Goal: Task Accomplishment & Management: Manage account settings

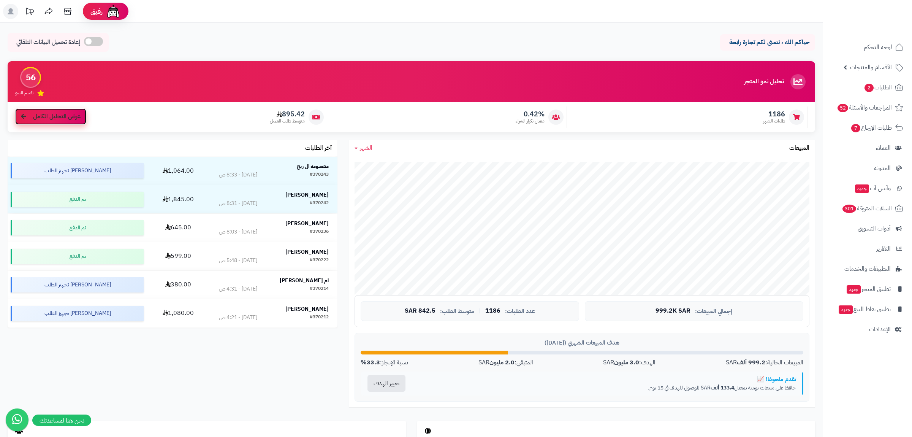
click at [52, 119] on span "عرض التحليل الكامل" at bounding box center [57, 116] width 48 height 9
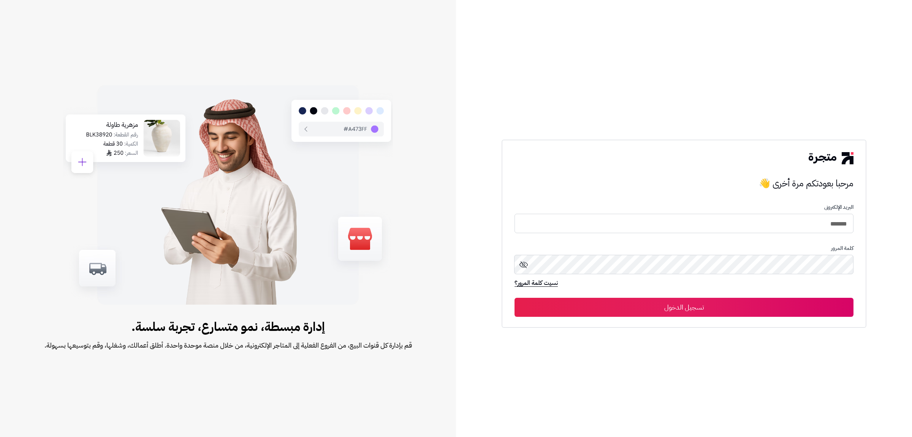
click at [658, 308] on button "تسجيل الدخول" at bounding box center [684, 307] width 339 height 19
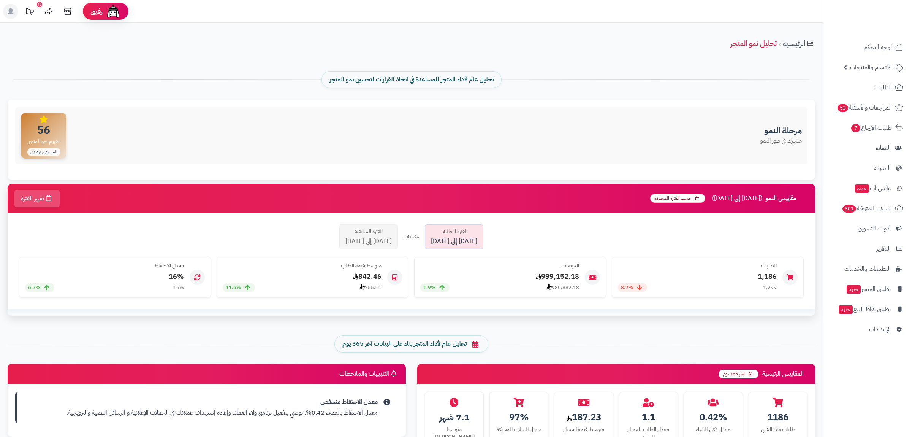
click at [355, 239] on span "2025-07-01 إلى 2025-07-16" at bounding box center [368, 241] width 46 height 9
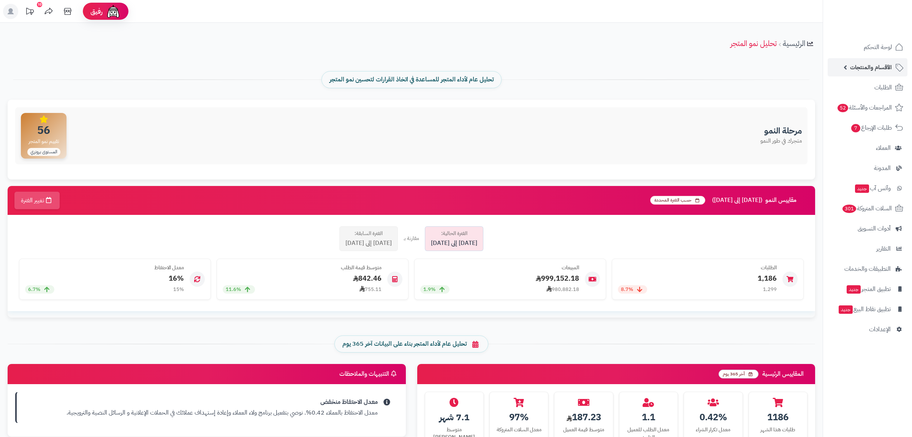
click at [883, 71] on span "الأقسام والمنتجات" at bounding box center [871, 67] width 42 height 11
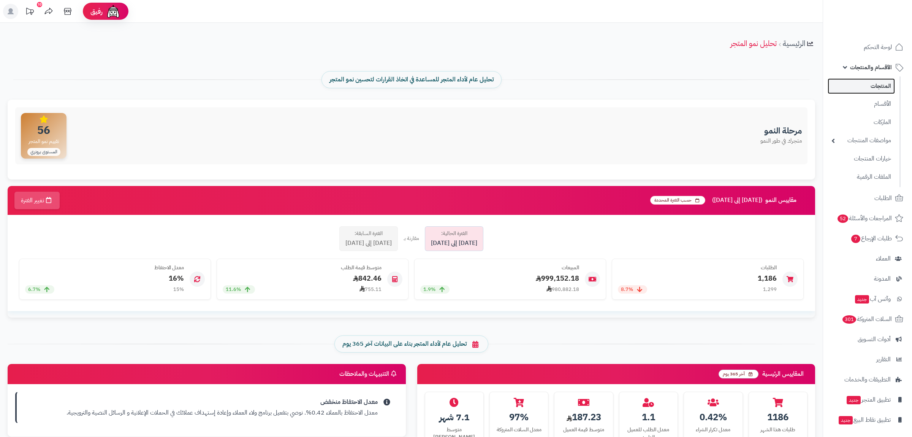
click at [891, 89] on link "المنتجات" at bounding box center [861, 86] width 67 height 16
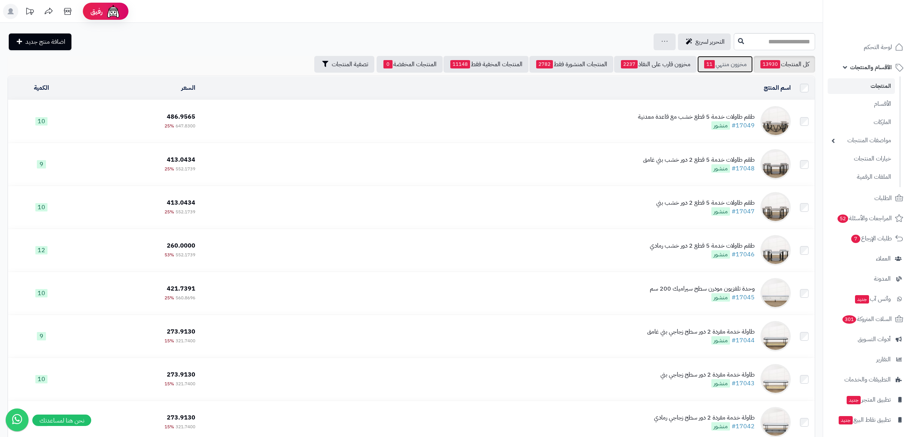
click at [728, 63] on link "مخزون منتهي 11" at bounding box center [724, 64] width 55 height 17
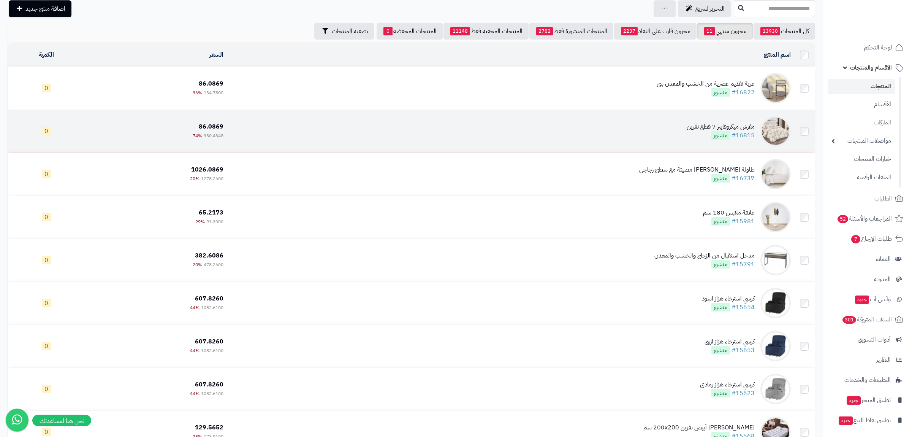
scroll to position [48, 0]
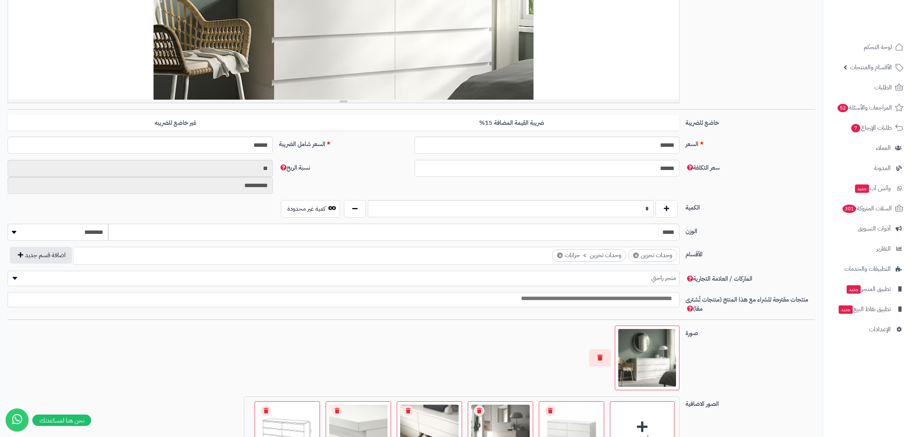
scroll to position [242, 0]
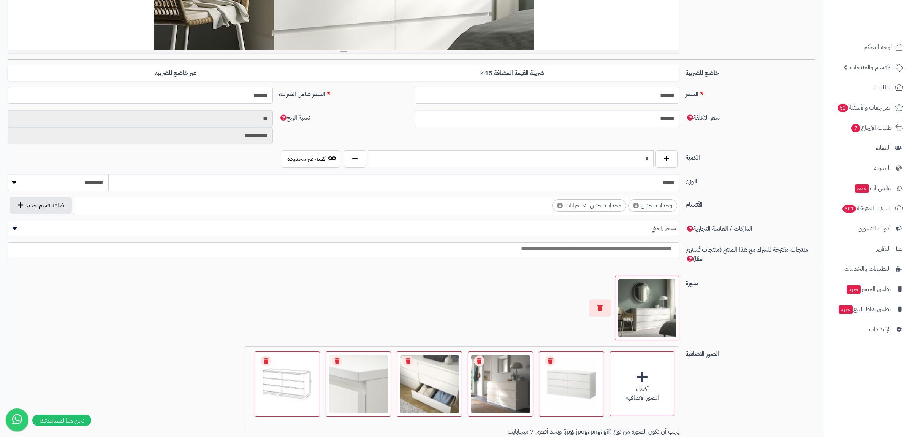
drag, startPoint x: 642, startPoint y: 156, endPoint x: 653, endPoint y: 158, distance: 11.6
click at [653, 158] on input "*" at bounding box center [511, 158] width 286 height 17
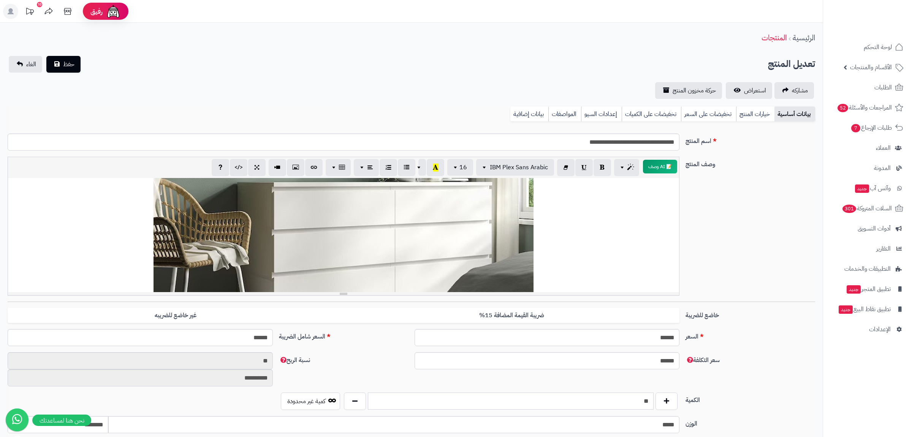
scroll to position [0, 0]
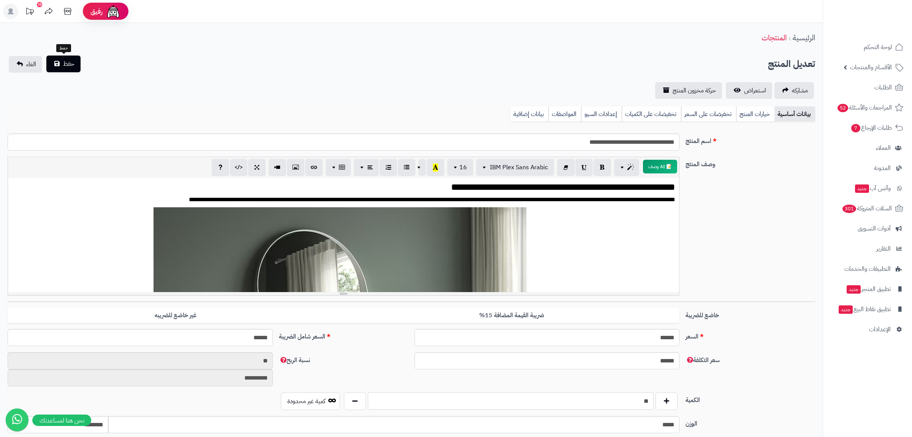
type input "**"
click at [61, 60] on button "حفظ" at bounding box center [63, 63] width 34 height 17
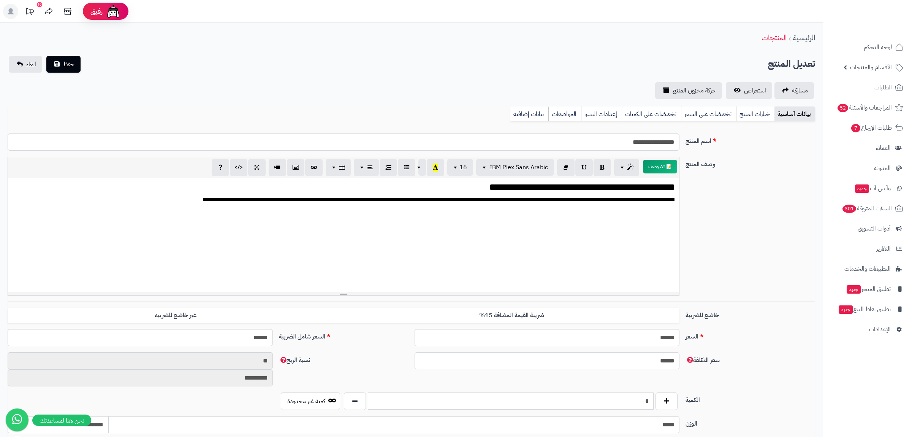
scroll to position [1875, 0]
click at [538, 109] on link "بيانات إضافية" at bounding box center [529, 113] width 38 height 15
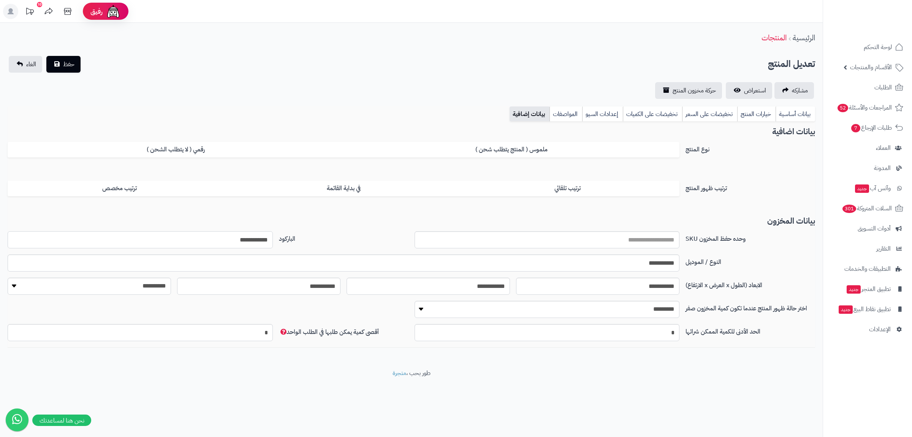
click at [247, 242] on input "**********" at bounding box center [140, 239] width 265 height 17
click at [796, 116] on link "بيانات أساسية" at bounding box center [796, 113] width 40 height 15
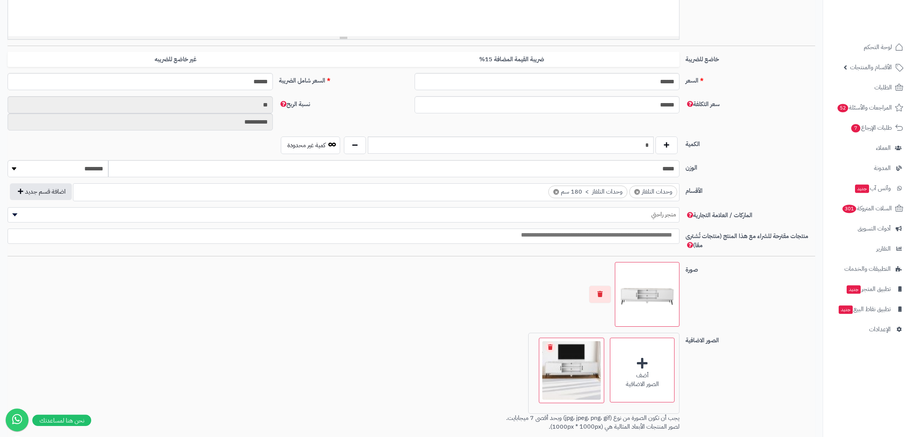
scroll to position [291, 0]
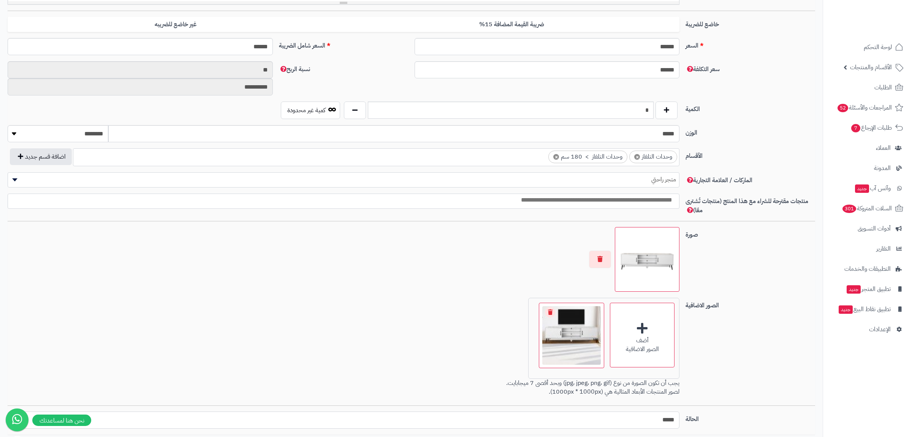
select select "*"
click option "****" at bounding box center [0, 0] width 0 height 0
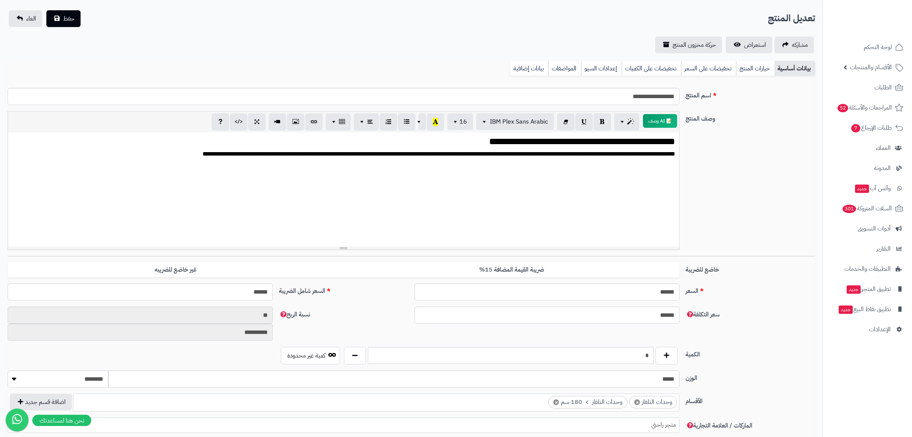
scroll to position [0, 0]
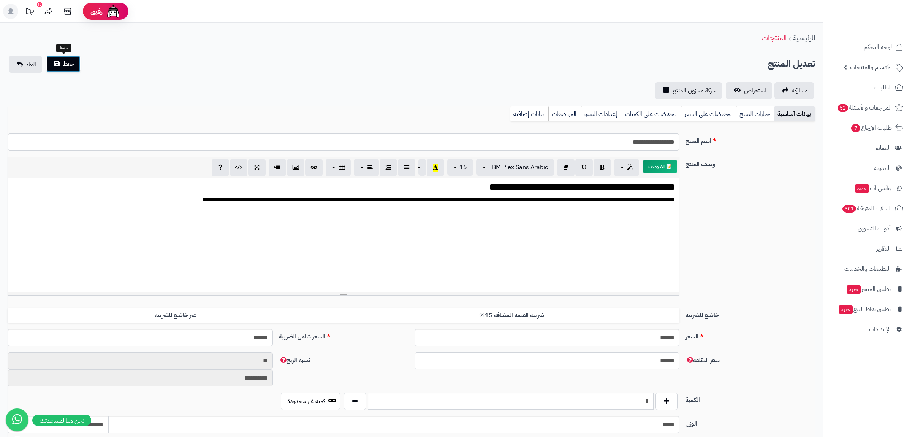
click at [73, 64] on span "حفظ" at bounding box center [68, 63] width 11 height 9
drag, startPoint x: 533, startPoint y: 114, endPoint x: 523, endPoint y: 133, distance: 21.2
click at [533, 114] on link "بيانات إضافية" at bounding box center [529, 113] width 38 height 15
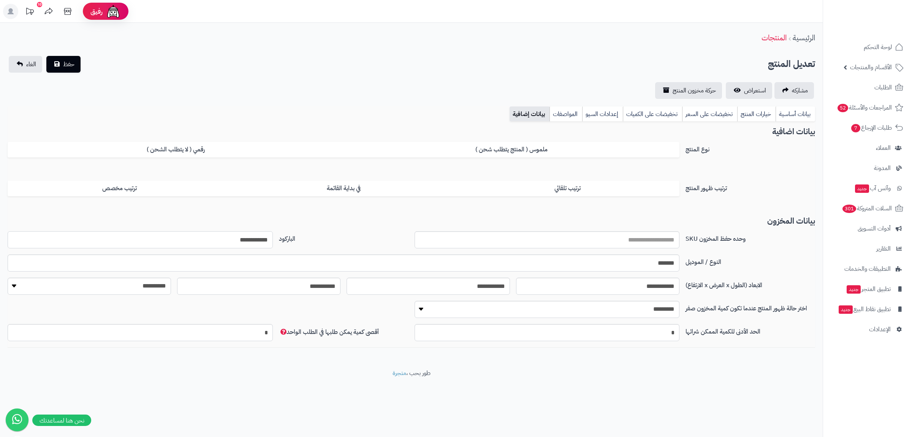
click at [260, 240] on input "**********" at bounding box center [140, 239] width 265 height 17
click at [790, 113] on link "بيانات أساسية" at bounding box center [796, 113] width 40 height 15
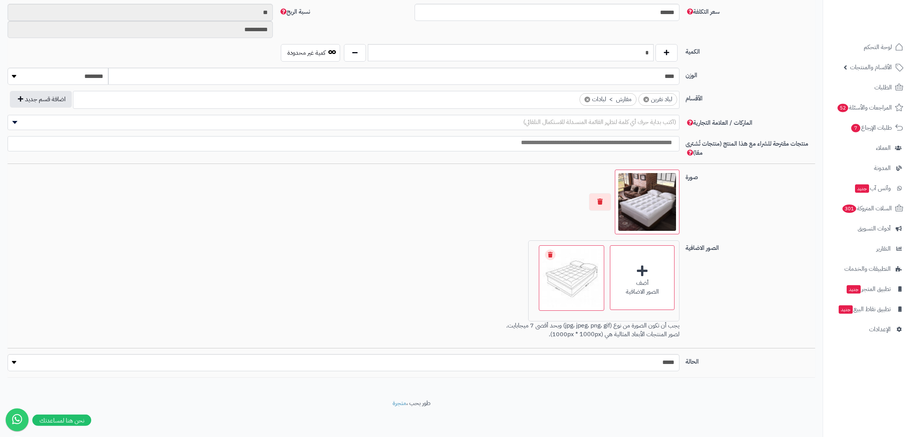
scroll to position [349, 0]
click at [8, 354] on select "***** ****" at bounding box center [344, 362] width 672 height 17
select select "*"
click option "****" at bounding box center [0, 0] width 0 height 0
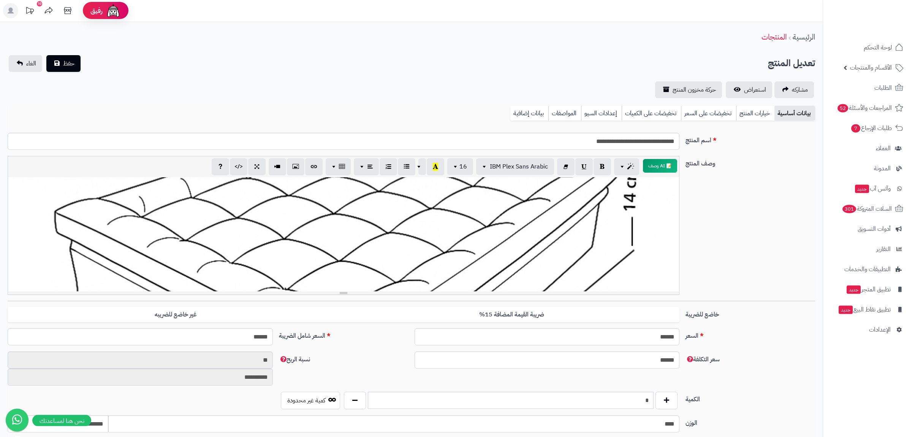
scroll to position [0, 0]
click at [65, 65] on span "حفظ" at bounding box center [68, 63] width 11 height 9
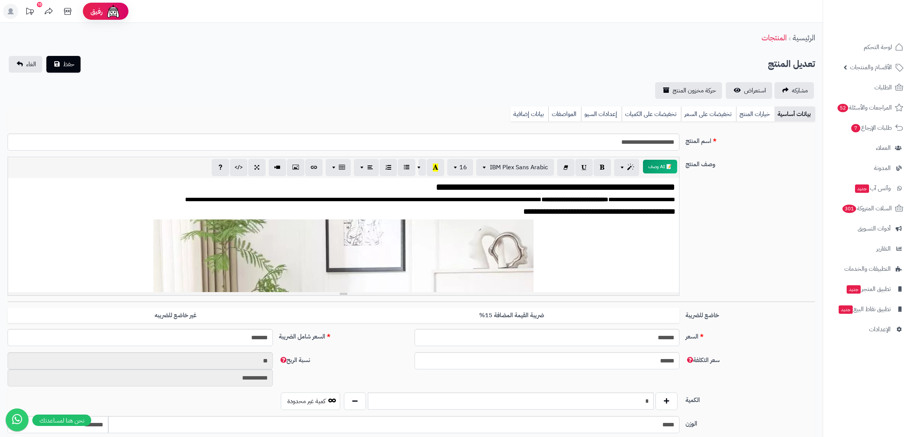
scroll to position [1158, 0]
click at [526, 109] on link "بيانات إضافية" at bounding box center [529, 113] width 38 height 15
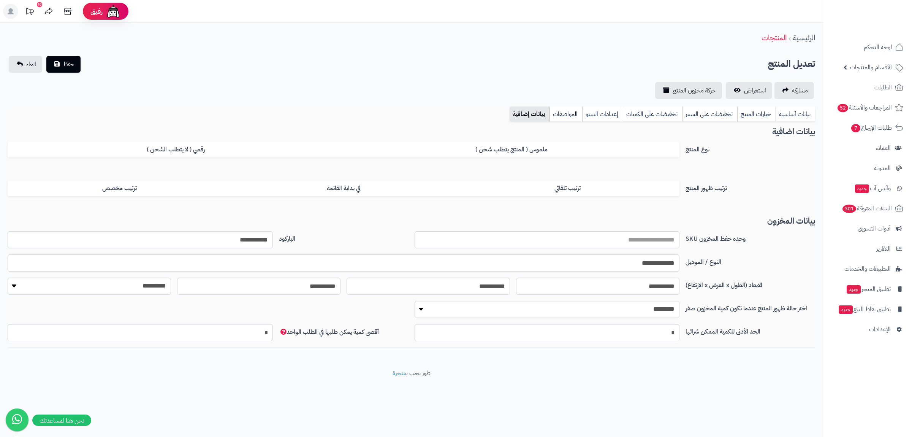
click at [252, 244] on input "**********" at bounding box center [140, 239] width 265 height 17
click at [797, 113] on link "بيانات أساسية" at bounding box center [796, 113] width 40 height 15
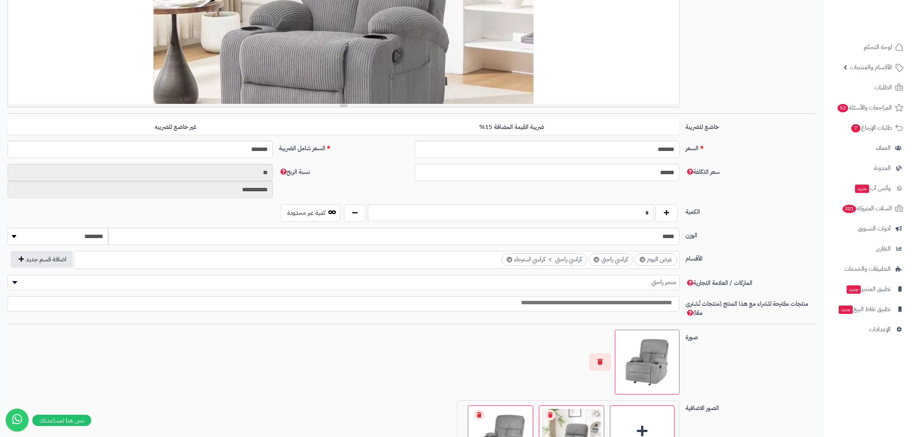
scroll to position [194, 0]
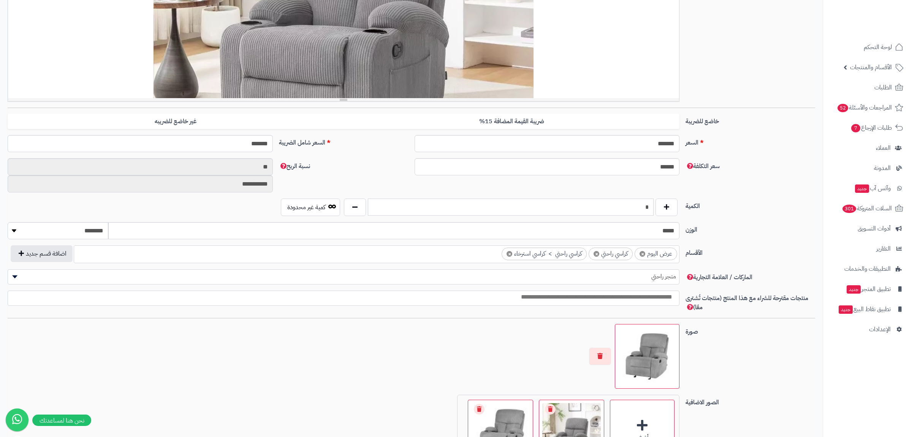
drag, startPoint x: 637, startPoint y: 210, endPoint x: 670, endPoint y: 208, distance: 33.6
click at [654, 208] on input "*" at bounding box center [511, 206] width 286 height 17
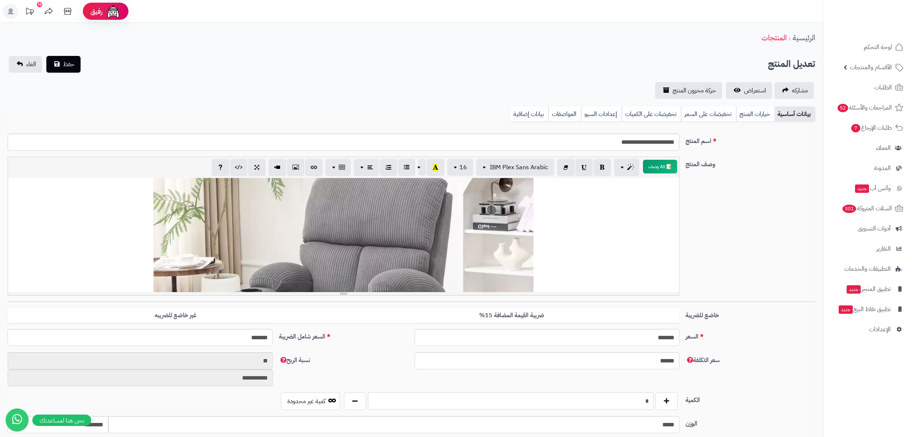
scroll to position [108, 0]
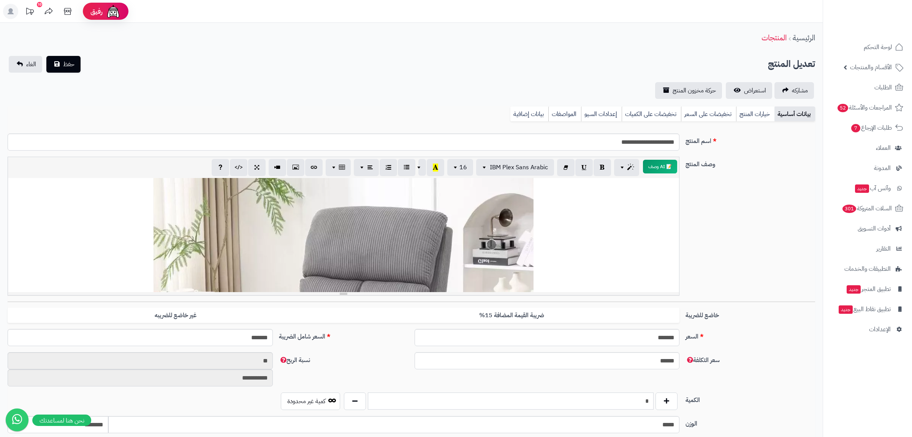
type input "*"
click at [66, 76] on div "**********" at bounding box center [411, 77] width 823 height 43
click at [68, 74] on div "**********" at bounding box center [411, 77] width 823 height 43
click at [68, 70] on button "حفظ" at bounding box center [63, 63] width 34 height 17
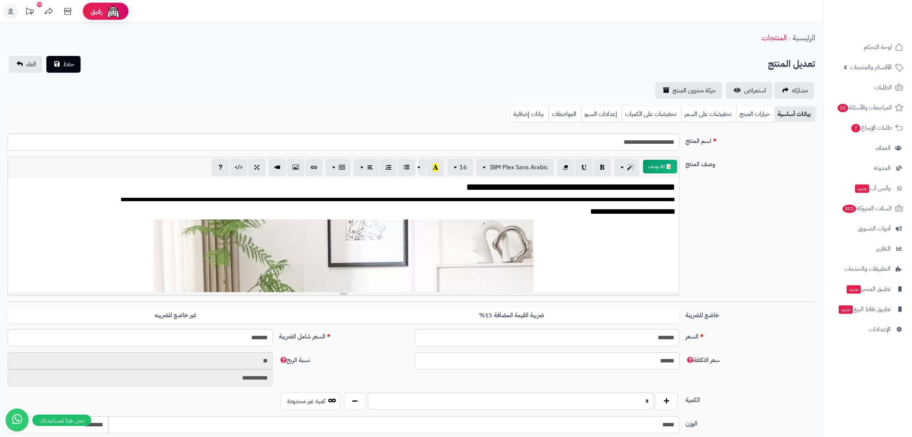
scroll to position [1158, 0]
click at [524, 111] on link "بيانات إضافية" at bounding box center [529, 113] width 38 height 15
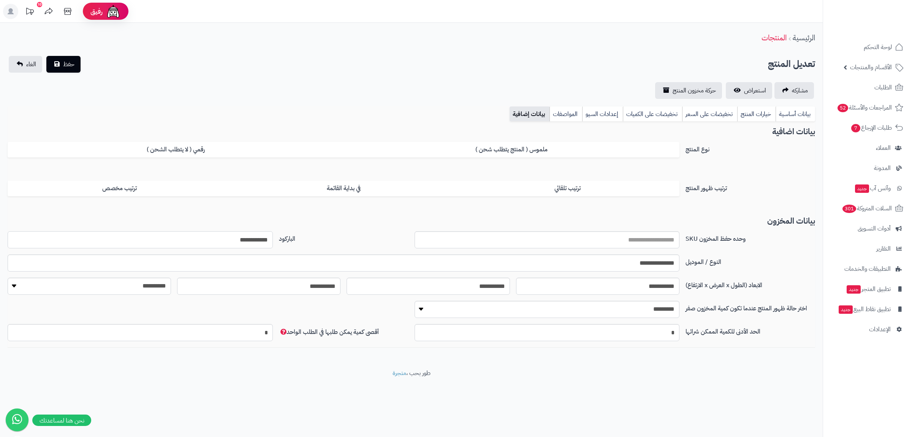
click at [256, 237] on input "**********" at bounding box center [140, 239] width 265 height 17
click at [803, 107] on link "بيانات أساسية" at bounding box center [796, 113] width 40 height 15
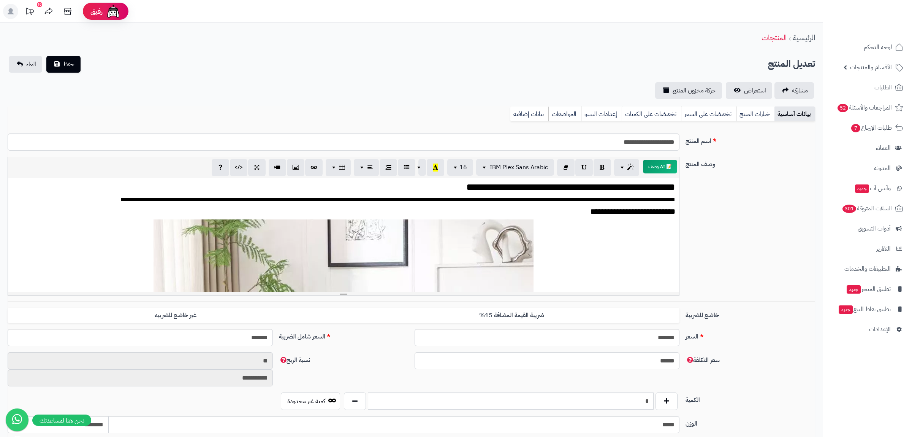
scroll to position [291, 0]
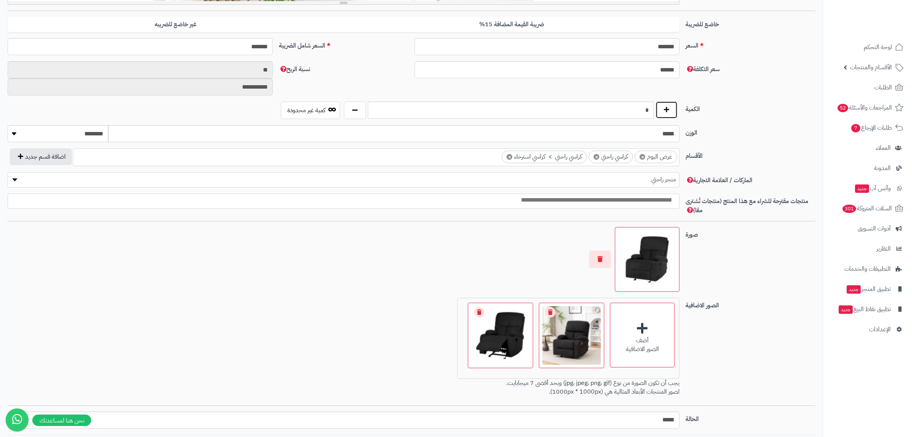
click at [666, 117] on button "button" at bounding box center [667, 109] width 22 height 17
type input "*"
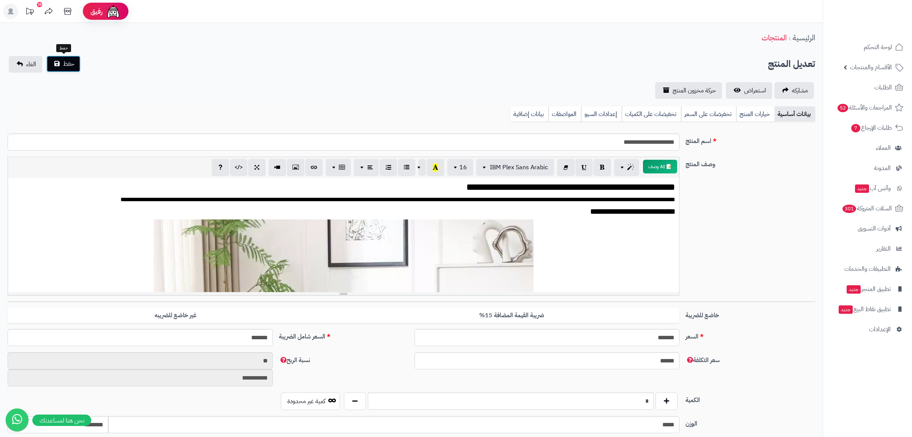
click at [64, 61] on button "حفظ" at bounding box center [63, 63] width 34 height 17
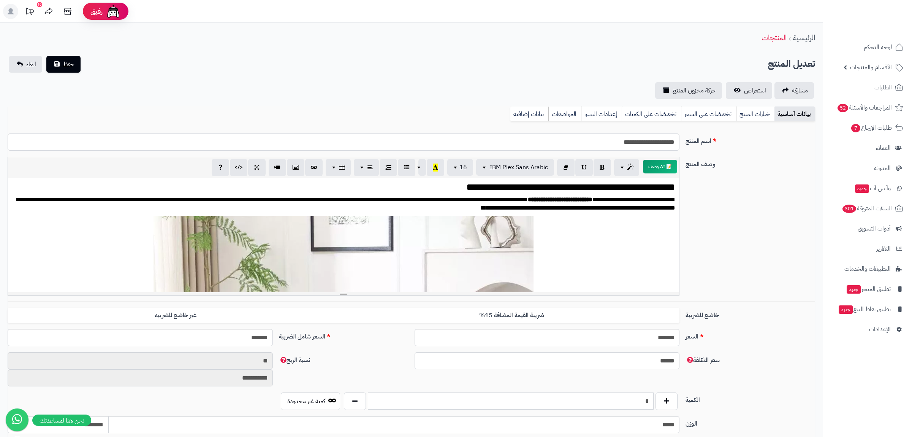
scroll to position [1158, 0]
drag, startPoint x: 534, startPoint y: 108, endPoint x: 521, endPoint y: 149, distance: 42.4
click at [534, 110] on link "بيانات إضافية" at bounding box center [529, 113] width 38 height 15
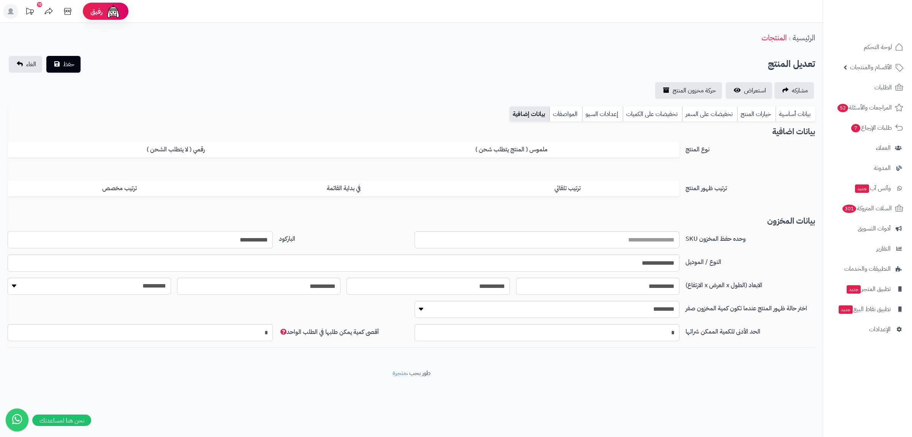
click at [247, 238] on input "**********" at bounding box center [140, 239] width 265 height 17
click at [804, 114] on link "بيانات أساسية" at bounding box center [796, 113] width 40 height 15
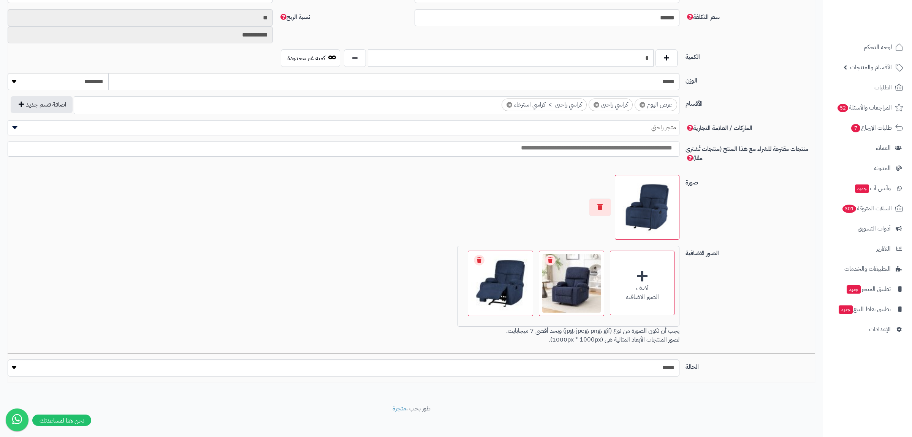
scroll to position [349, 0]
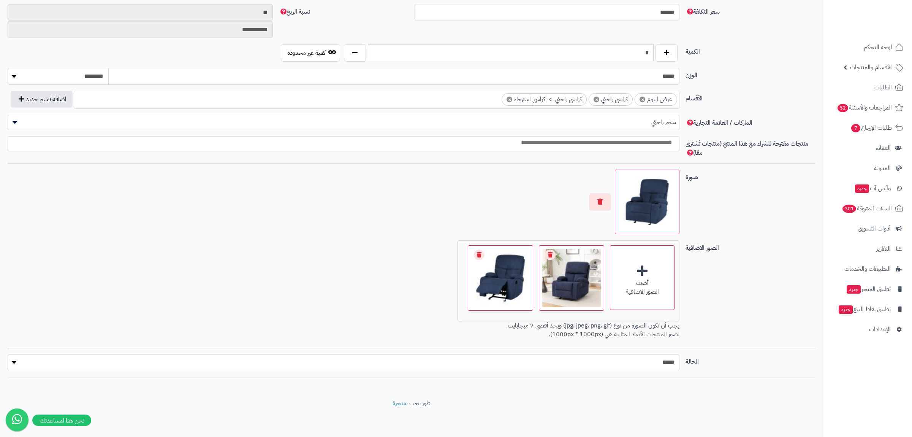
drag, startPoint x: 639, startPoint y: 45, endPoint x: 686, endPoint y: 57, distance: 48.7
click at [654, 57] on input "*" at bounding box center [511, 52] width 286 height 17
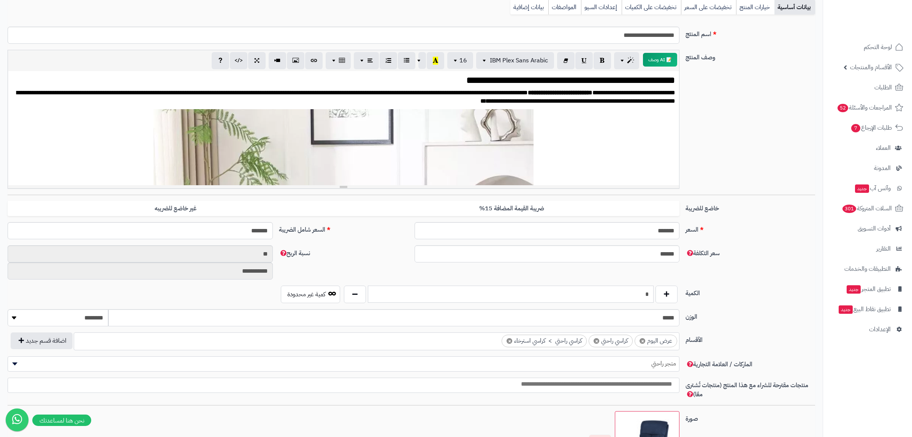
scroll to position [0, 0]
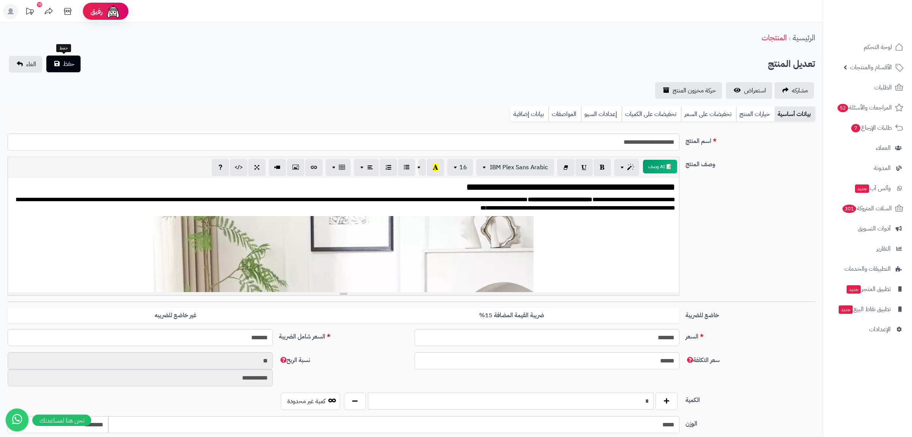
type input "*"
drag, startPoint x: 70, startPoint y: 65, endPoint x: 76, endPoint y: 60, distance: 7.9
click at [70, 65] on span "حفظ" at bounding box center [68, 63] width 11 height 9
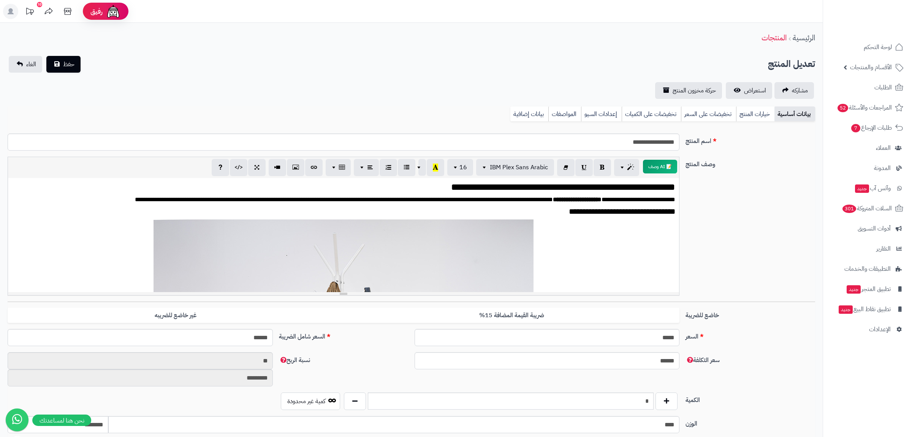
scroll to position [156, 0]
click at [531, 111] on link "بيانات إضافية" at bounding box center [529, 113] width 38 height 15
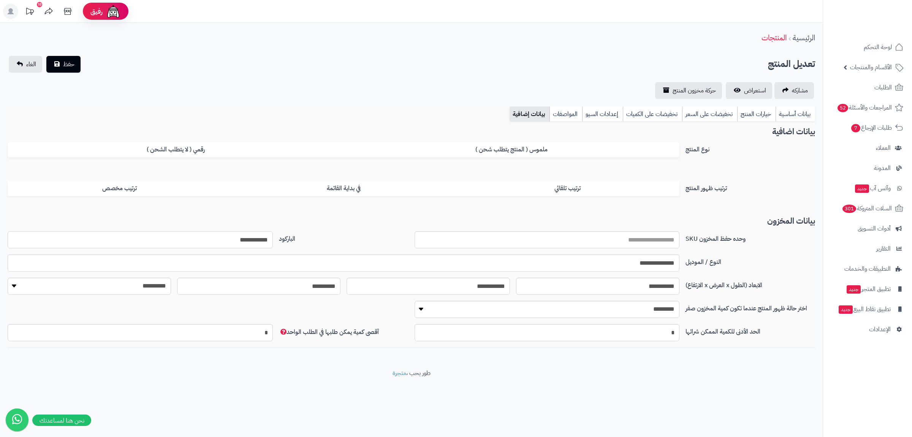
click at [249, 241] on input "**********" at bounding box center [140, 239] width 265 height 17
click at [802, 115] on link "بيانات أساسية" at bounding box center [796, 113] width 40 height 15
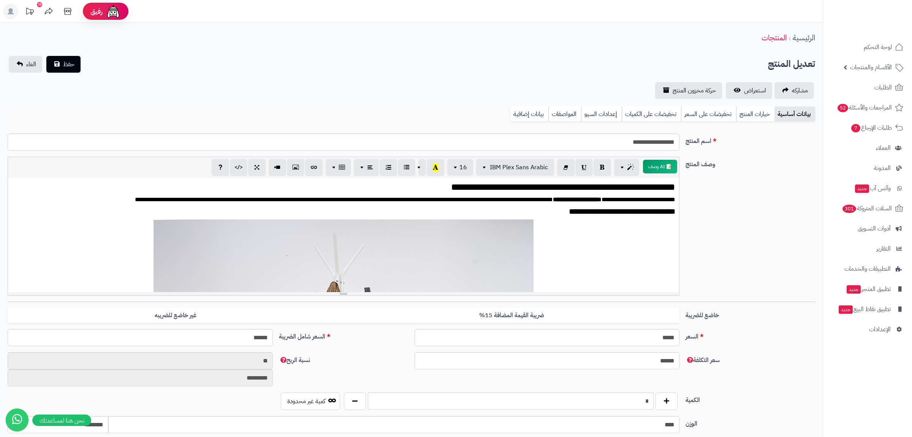
scroll to position [242, 0]
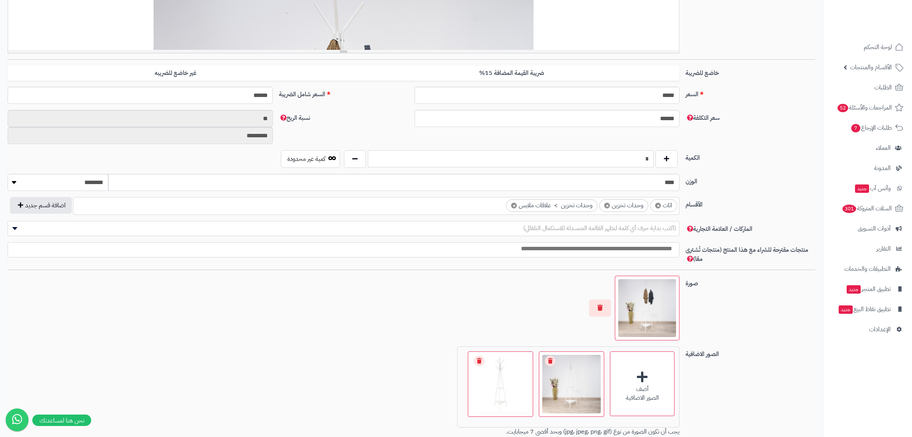
drag, startPoint x: 637, startPoint y: 167, endPoint x: 655, endPoint y: 163, distance: 18.3
click at [655, 163] on div "*" at bounding box center [511, 158] width 338 height 17
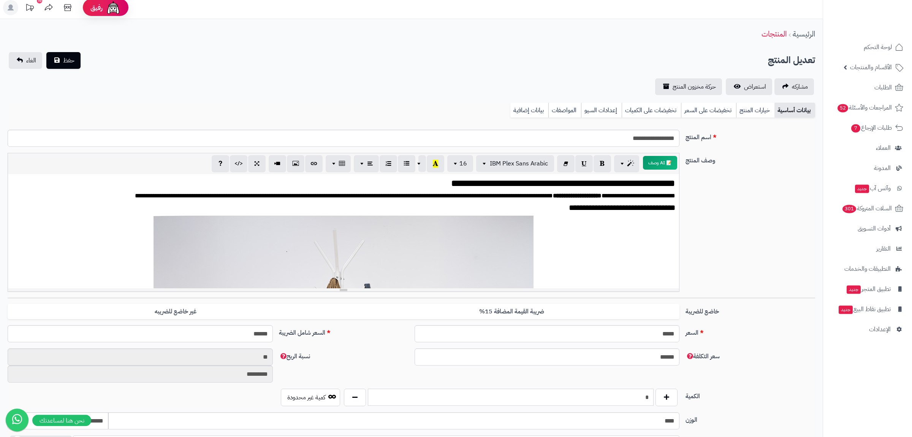
scroll to position [0, 0]
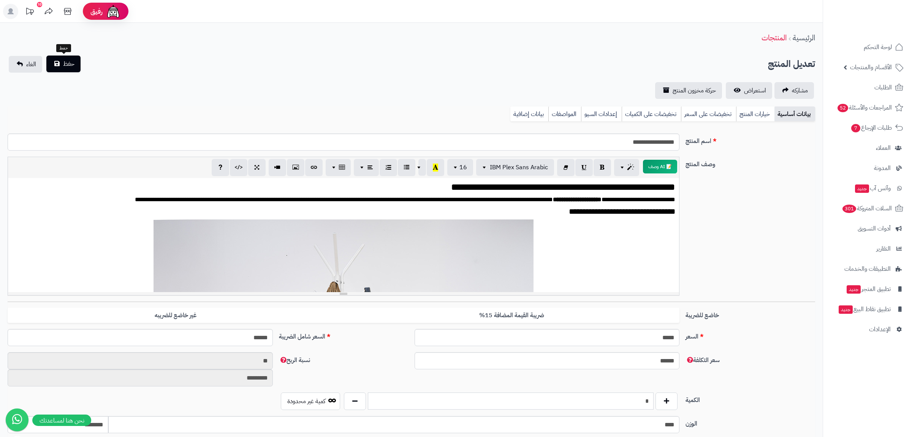
type input "*"
click at [61, 68] on button "حفظ" at bounding box center [63, 63] width 34 height 17
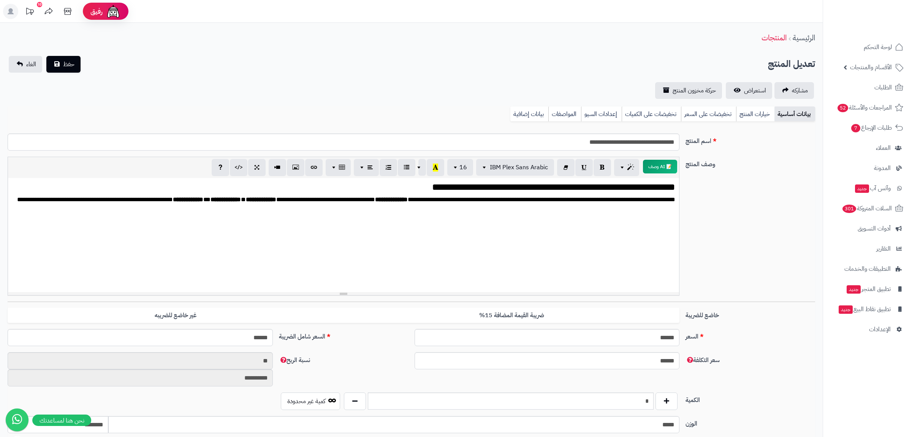
scroll to position [1379, 0]
drag, startPoint x: 526, startPoint y: 109, endPoint x: 525, endPoint y: 141, distance: 31.9
click at [526, 109] on link "بيانات إضافية" at bounding box center [529, 113] width 38 height 15
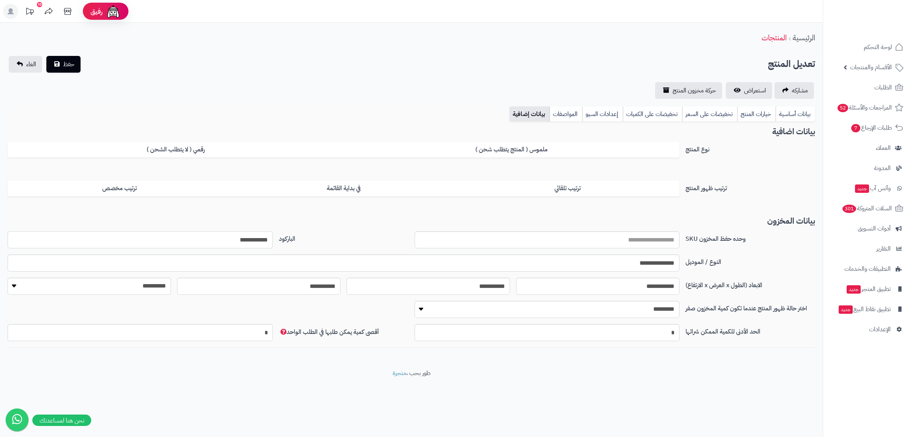
click at [244, 239] on input "**********" at bounding box center [140, 239] width 265 height 17
click at [799, 111] on link "بيانات أساسية" at bounding box center [796, 113] width 40 height 15
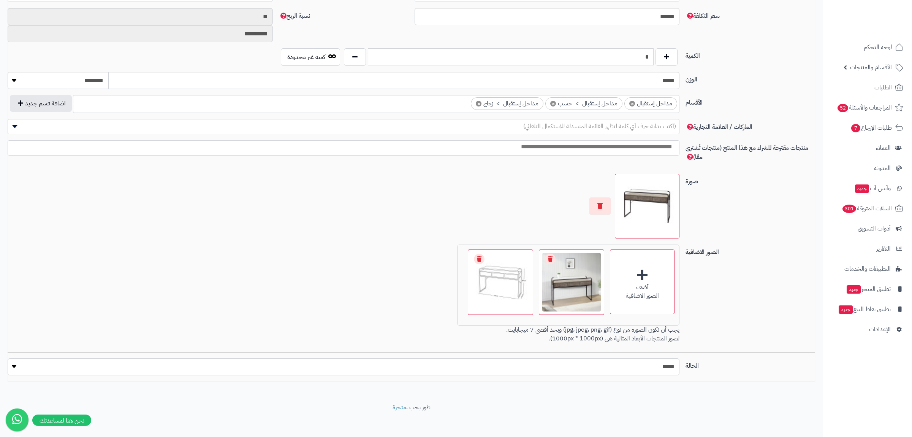
scroll to position [349, 0]
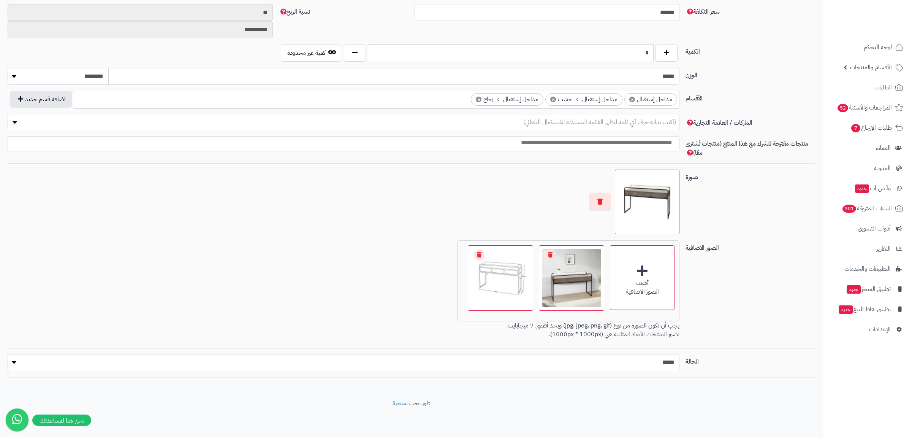
click at [8, 354] on select "***** ****" at bounding box center [344, 362] width 672 height 17
select select "*"
click option "****" at bounding box center [0, 0] width 0 height 0
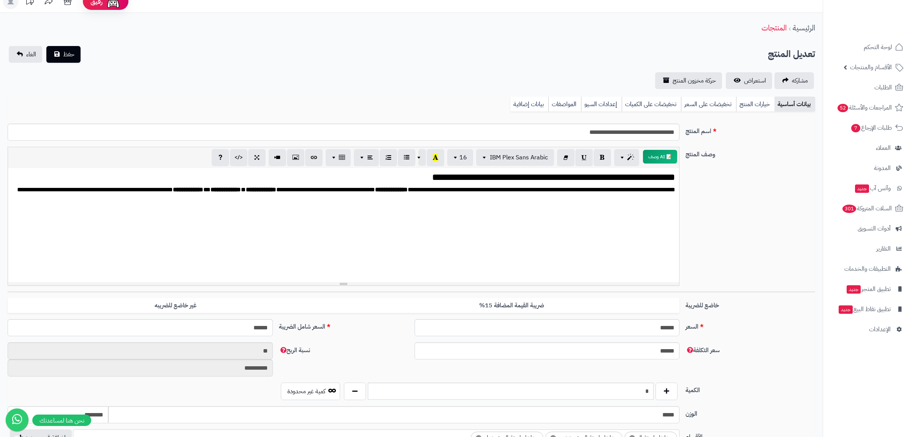
scroll to position [0, 0]
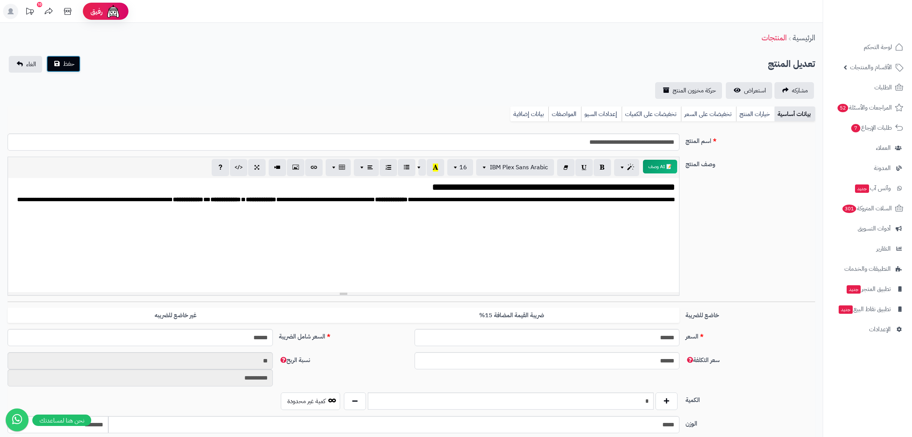
click at [70, 61] on span "حفظ" at bounding box center [68, 63] width 11 height 9
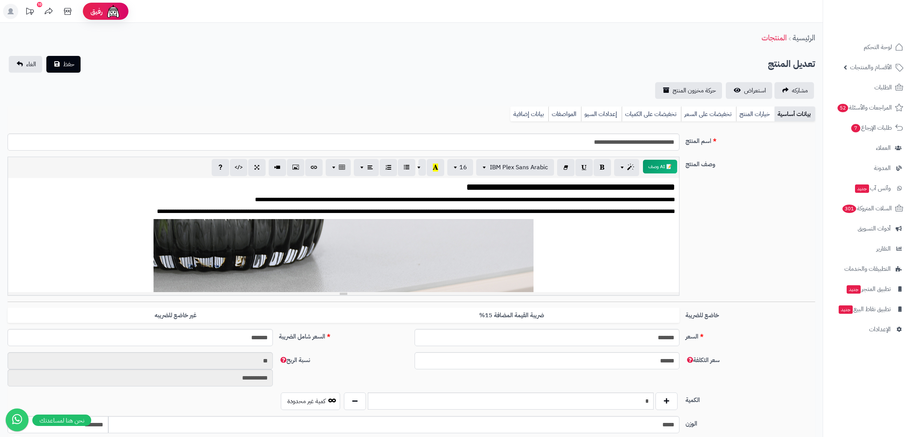
scroll to position [1928, 0]
click at [521, 114] on link "بيانات إضافية" at bounding box center [529, 113] width 38 height 15
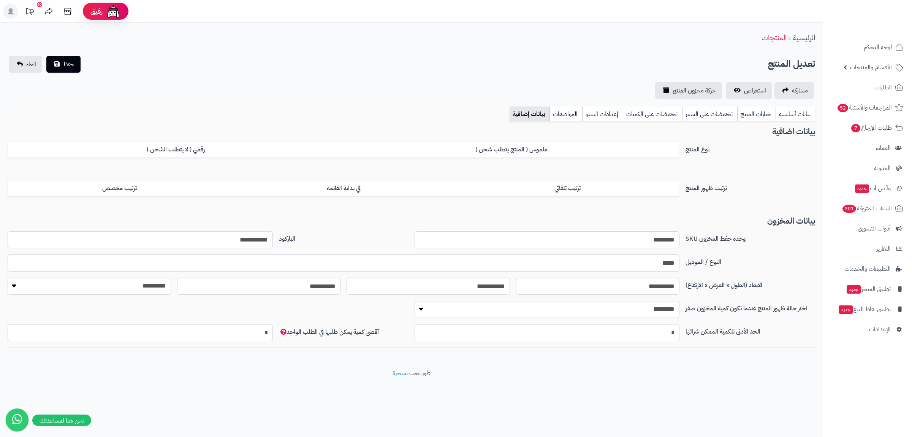
click at [252, 239] on input "**********" at bounding box center [140, 239] width 265 height 17
click at [791, 114] on link "بيانات أساسية" at bounding box center [796, 113] width 40 height 15
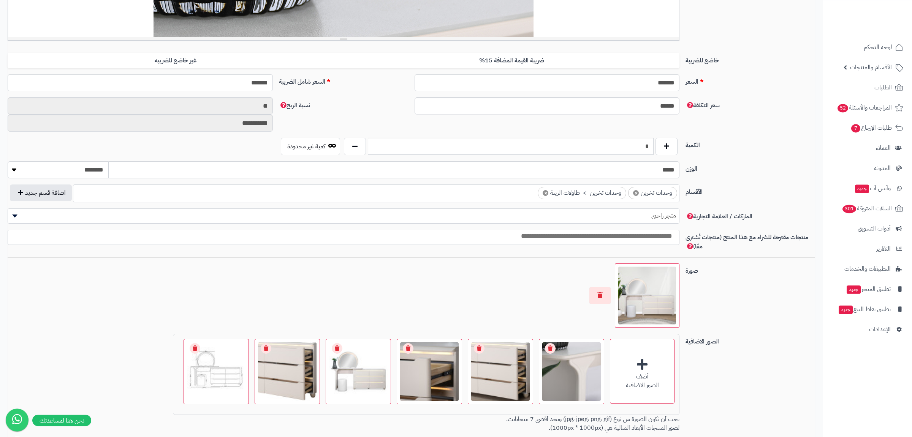
scroll to position [291, 0]
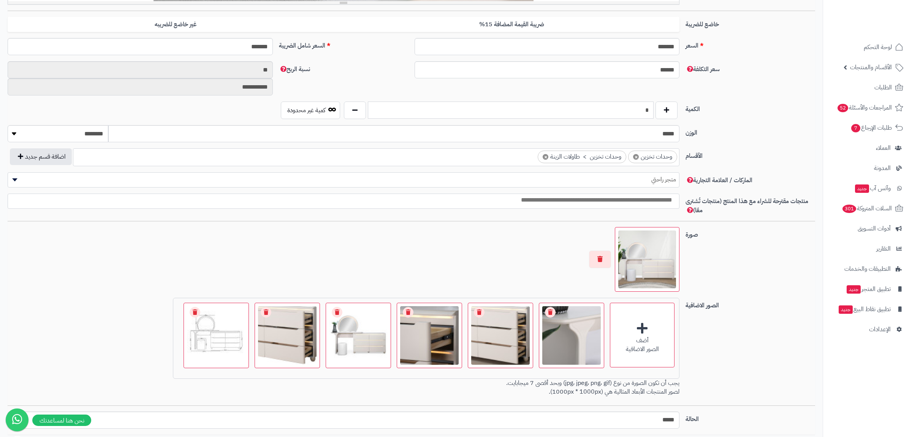
drag, startPoint x: 635, startPoint y: 108, endPoint x: 663, endPoint y: 114, distance: 28.7
click at [654, 114] on input "*" at bounding box center [511, 109] width 286 height 17
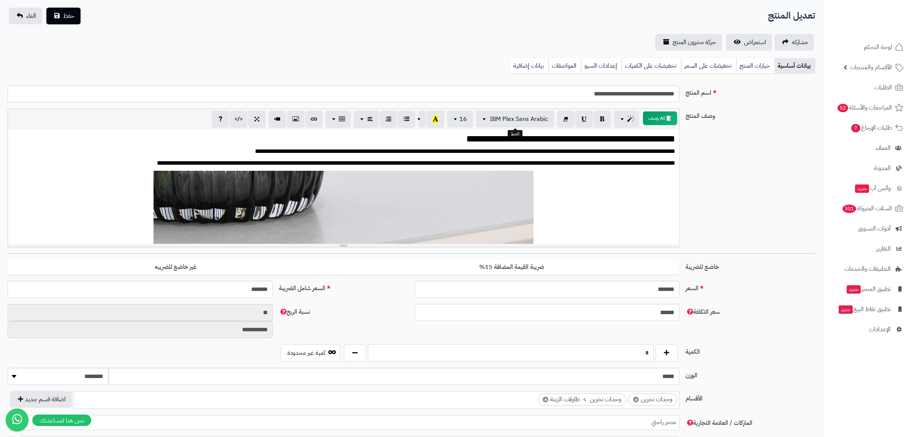
scroll to position [0, 0]
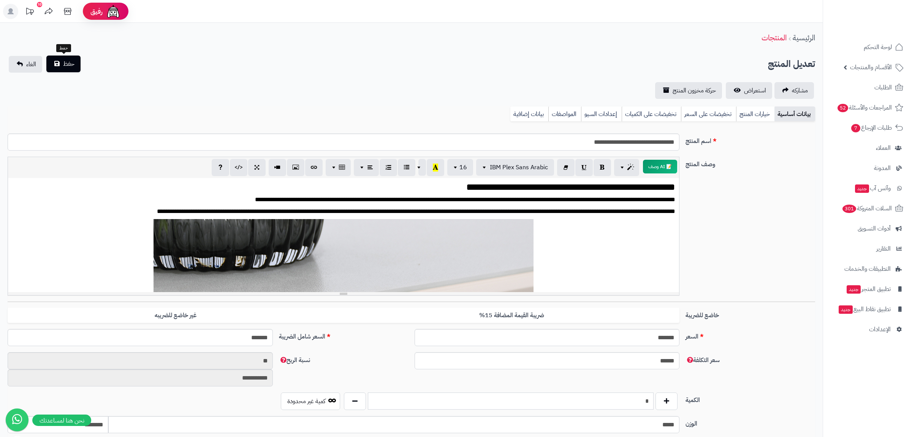
type input "*"
click at [67, 60] on span "حفظ" at bounding box center [68, 63] width 11 height 9
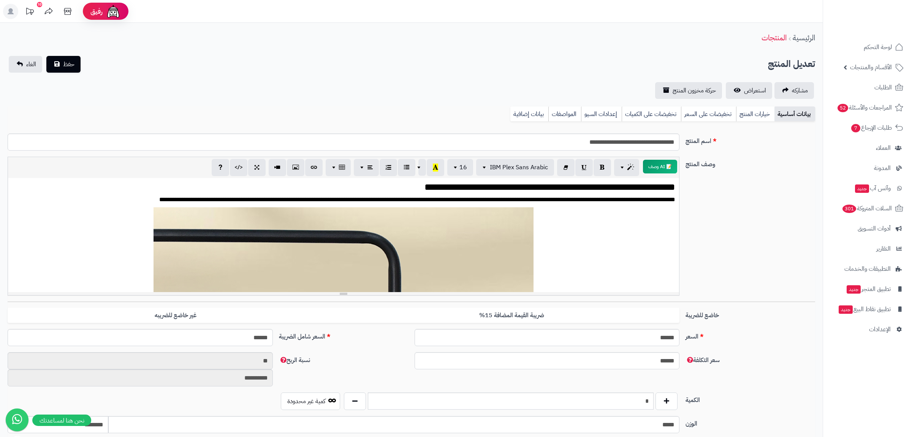
scroll to position [1010, 0]
click at [529, 116] on link "بيانات إضافية" at bounding box center [529, 113] width 38 height 15
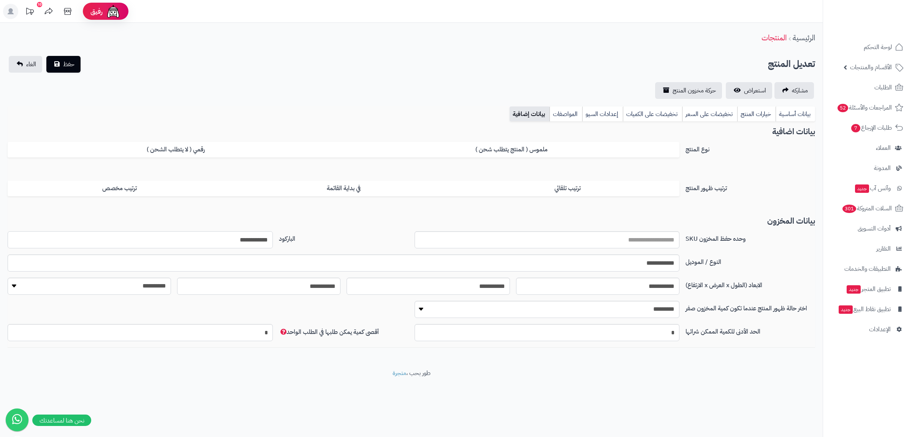
click at [243, 241] on input "**********" at bounding box center [140, 239] width 265 height 17
click at [804, 114] on link "بيانات أساسية" at bounding box center [796, 113] width 40 height 15
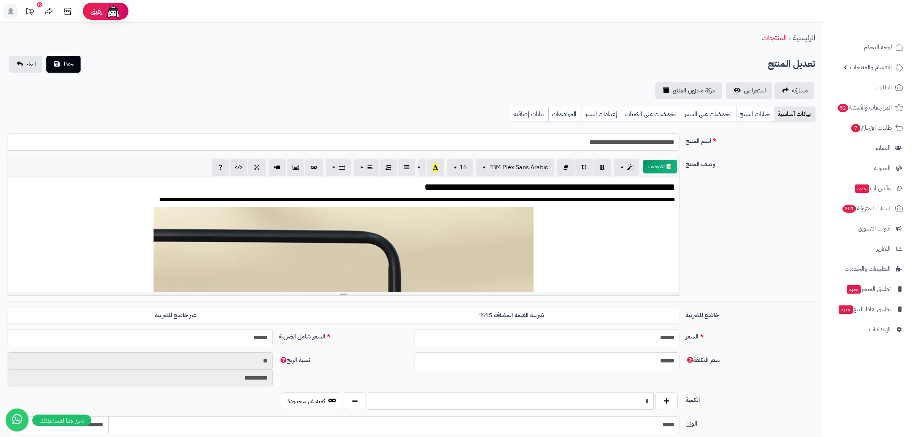
click at [538, 112] on link "بيانات إضافية" at bounding box center [529, 113] width 38 height 15
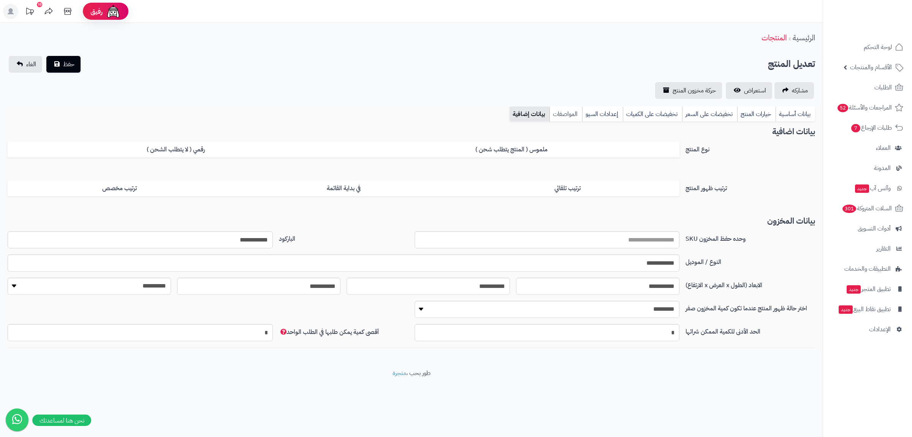
click at [564, 108] on link "المواصفات" at bounding box center [566, 113] width 33 height 15
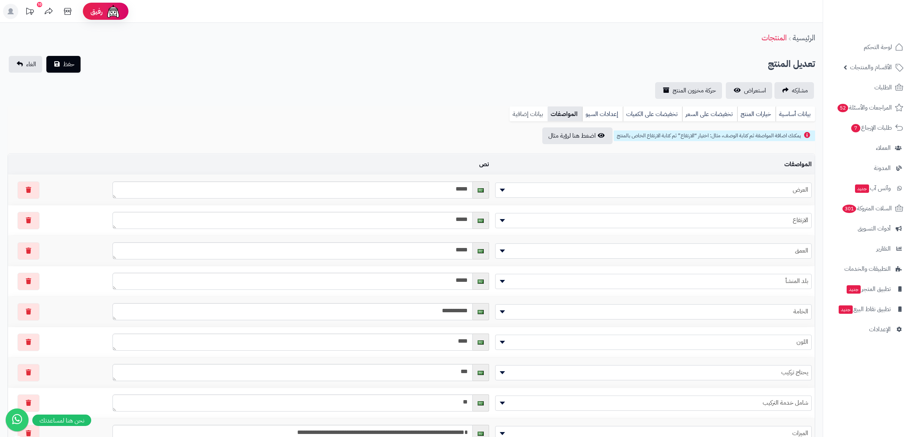
click at [526, 109] on link "بيانات إضافية" at bounding box center [529, 113] width 38 height 15
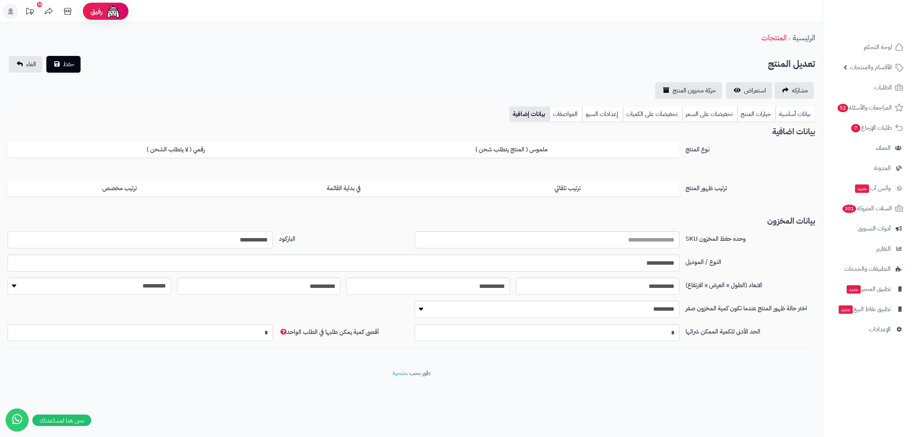
click at [242, 238] on input "**********" at bounding box center [140, 239] width 265 height 17
click at [799, 116] on link "بيانات أساسية" at bounding box center [796, 113] width 40 height 15
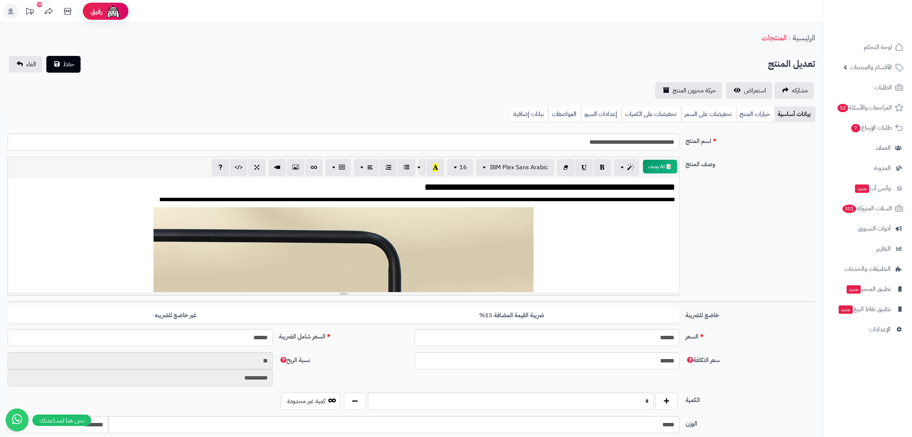
scroll to position [291, 0]
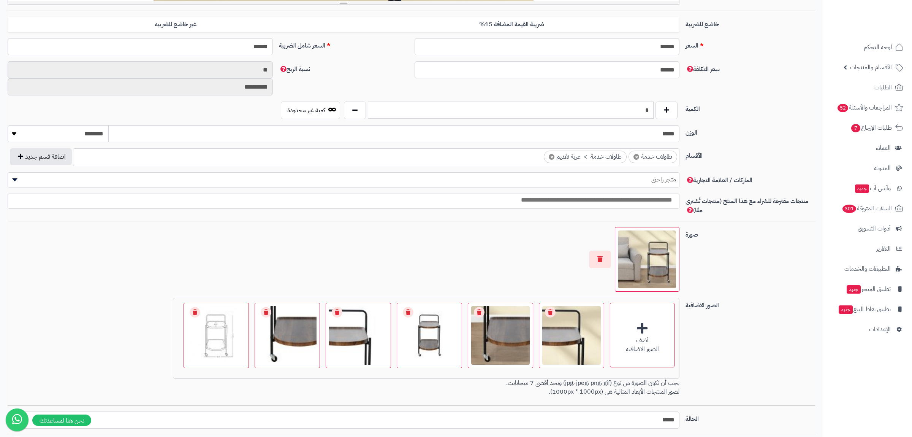
drag, startPoint x: 638, startPoint y: 111, endPoint x: 659, endPoint y: 111, distance: 20.9
click at [654, 111] on input "*" at bounding box center [511, 109] width 286 height 17
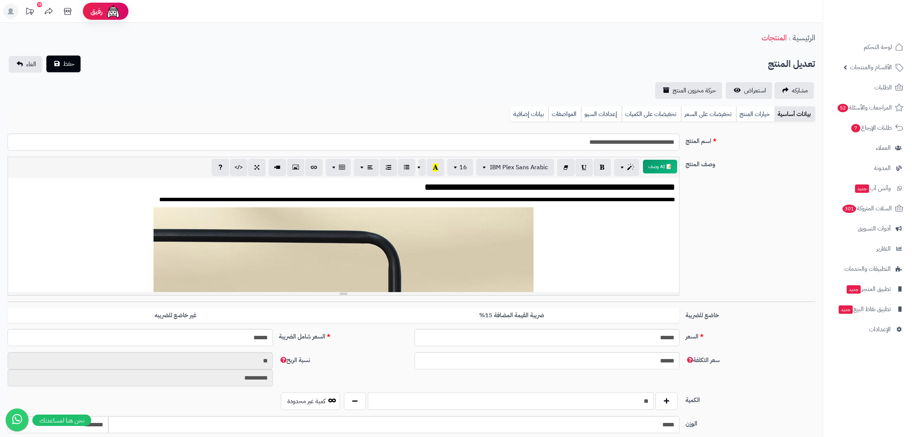
type input "**"
click at [65, 63] on span "حفظ" at bounding box center [68, 63] width 11 height 9
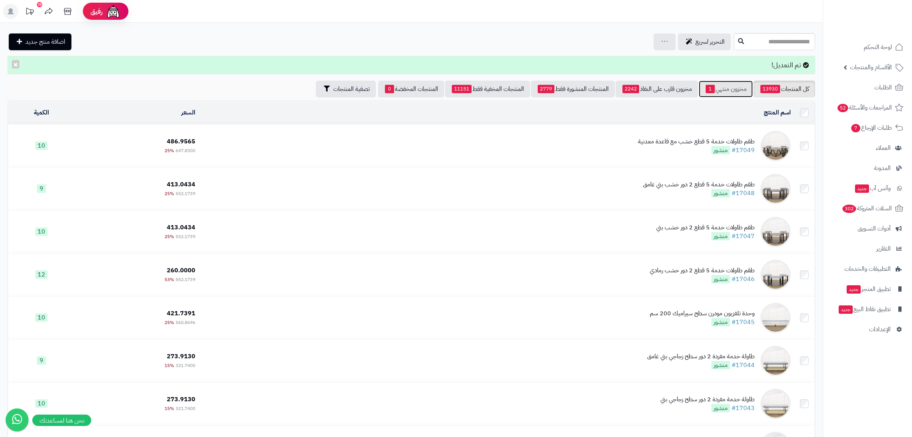
click at [722, 92] on link "مخزون منتهي 1" at bounding box center [726, 89] width 54 height 17
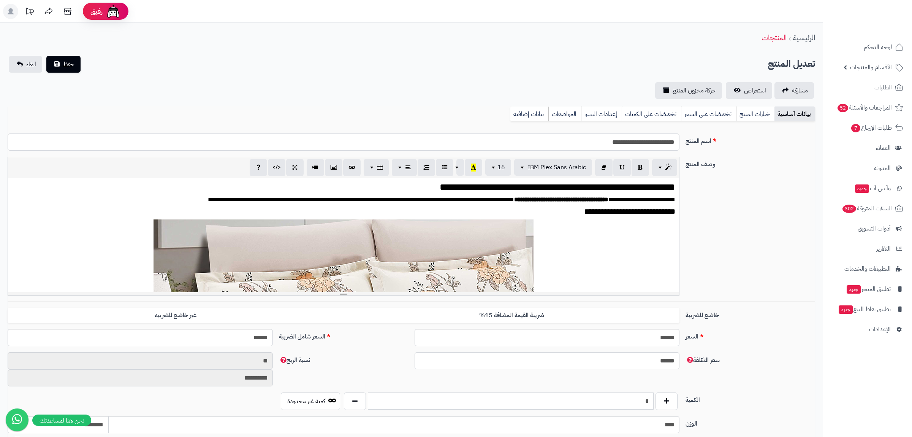
scroll to position [1158, 0]
click at [524, 104] on div "**********" at bounding box center [411, 385] width 823 height 724
click at [541, 105] on div "**********" at bounding box center [411, 385] width 823 height 724
drag, startPoint x: 541, startPoint y: 107, endPoint x: 534, endPoint y: 116, distance: 10.9
click at [540, 107] on link "بيانات إضافية" at bounding box center [529, 113] width 38 height 15
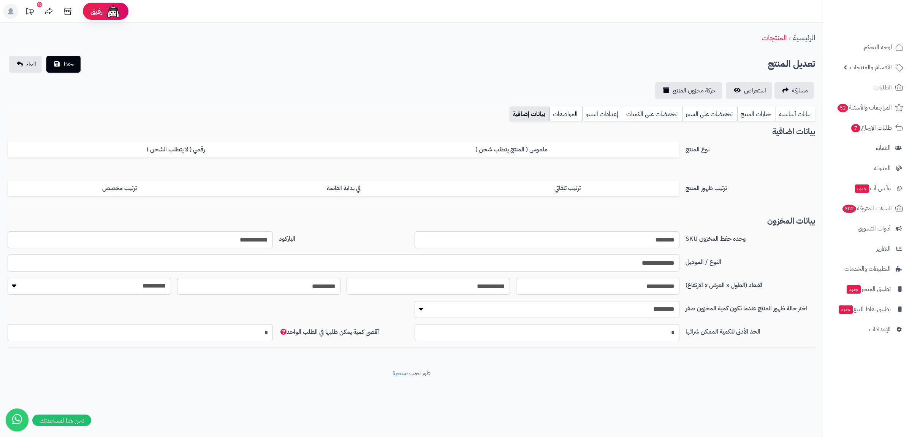
click at [534, 116] on link "بيانات إضافية" at bounding box center [530, 113] width 40 height 15
click at [252, 242] on input "**********" at bounding box center [140, 239] width 265 height 17
click at [799, 116] on link "بيانات أساسية" at bounding box center [796, 113] width 40 height 15
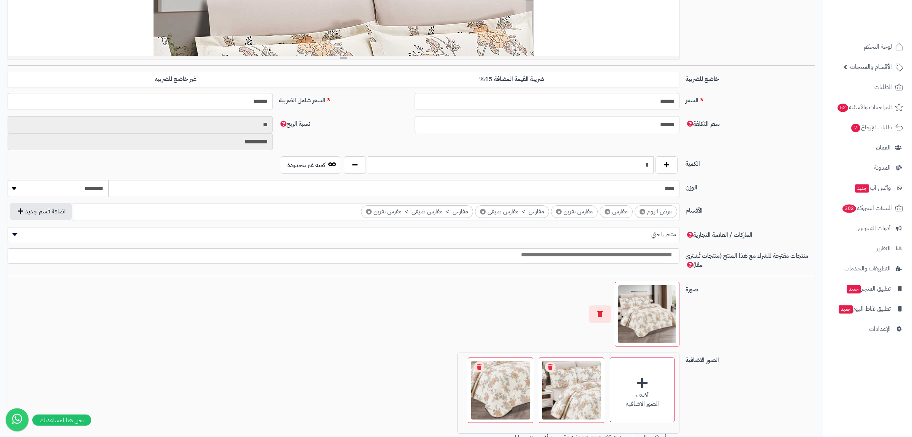
scroll to position [242, 0]
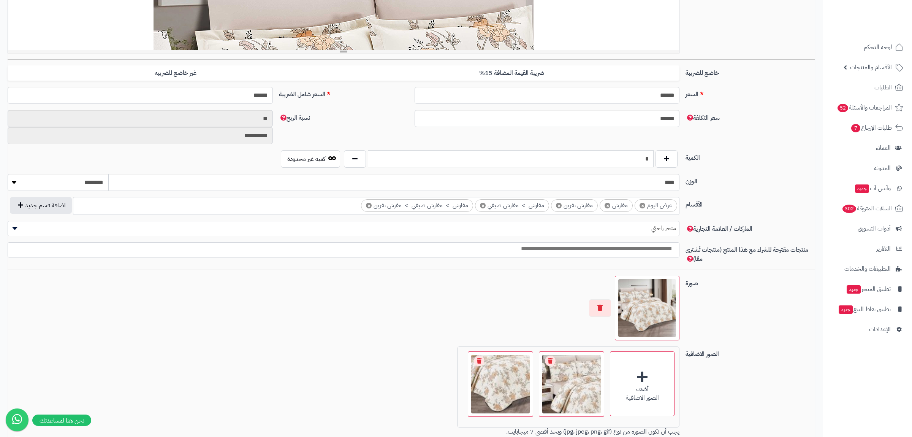
drag, startPoint x: 634, startPoint y: 167, endPoint x: 654, endPoint y: 167, distance: 20.1
click at [654, 167] on input "*" at bounding box center [511, 158] width 286 height 17
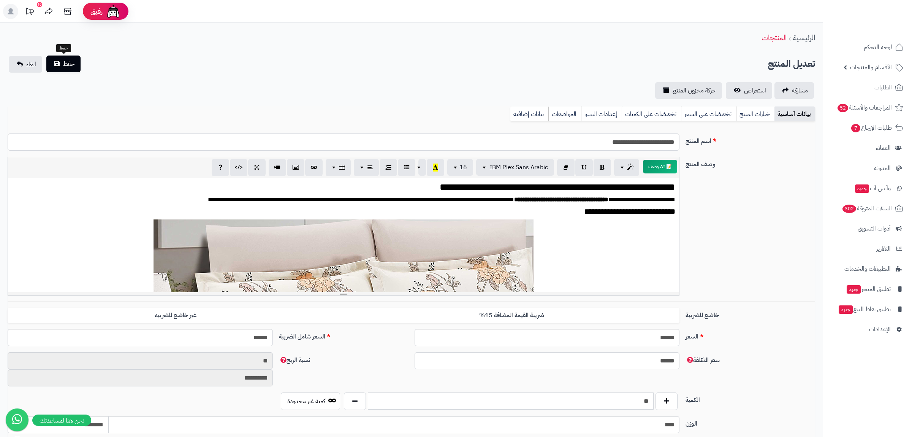
type input "**"
click at [68, 64] on span "حفظ" at bounding box center [68, 63] width 11 height 9
